Goal: Obtain resource: Obtain resource

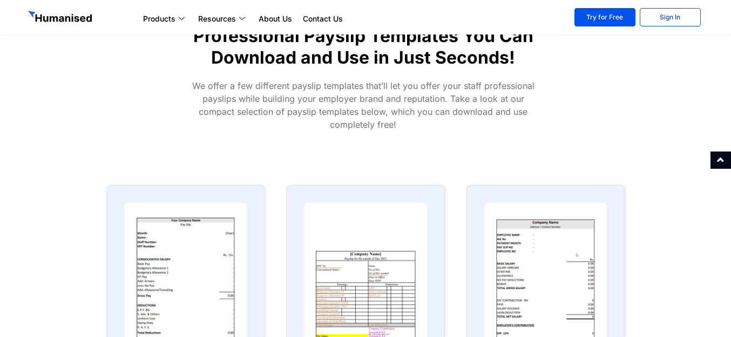
scroll to position [540, 0]
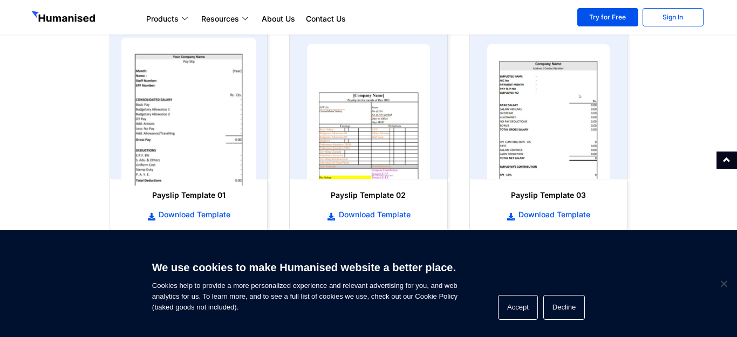
click at [161, 125] on img at bounding box center [188, 112] width 135 height 148
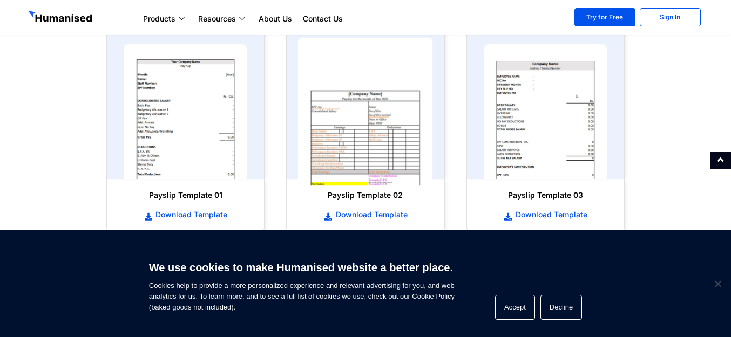
click at [379, 138] on img at bounding box center [365, 112] width 135 height 148
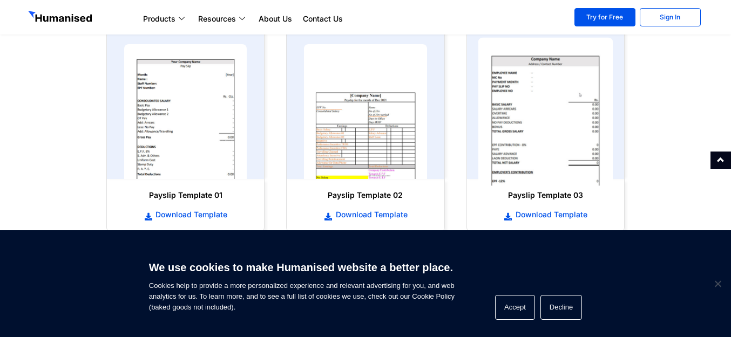
click at [598, 131] on img at bounding box center [545, 112] width 135 height 148
click at [538, 145] on img at bounding box center [545, 112] width 135 height 148
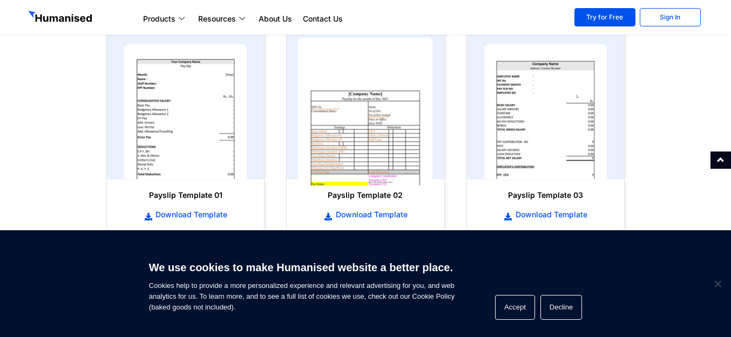
click at [396, 134] on img at bounding box center [365, 112] width 135 height 148
click at [358, 145] on img at bounding box center [365, 112] width 135 height 148
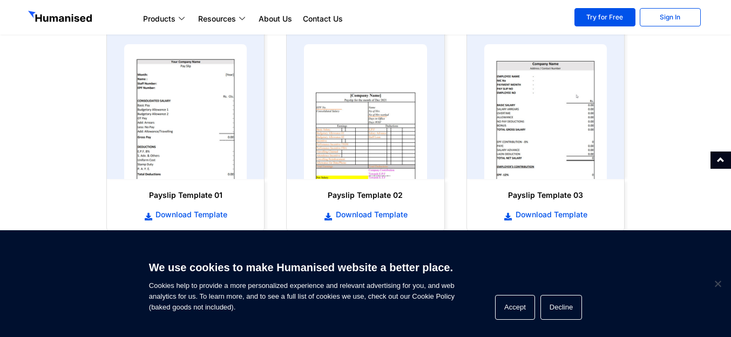
click at [383, 195] on h6 "Payslip Template 02" at bounding box center [364, 195] width 135 height 11
